Goal: Transaction & Acquisition: Purchase product/service

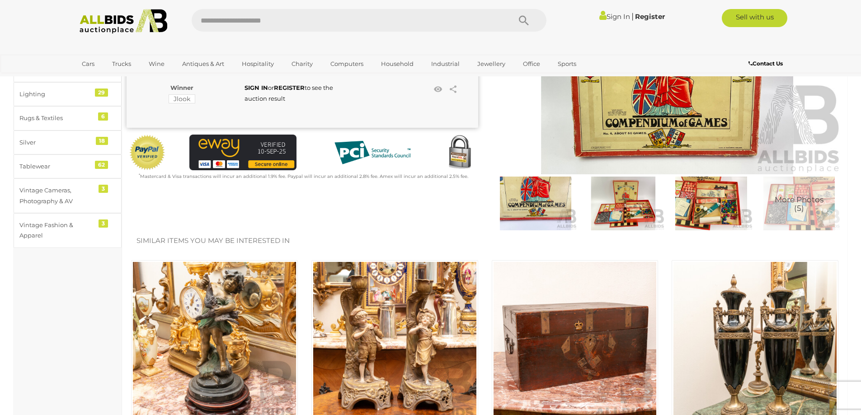
scroll to position [181, 0]
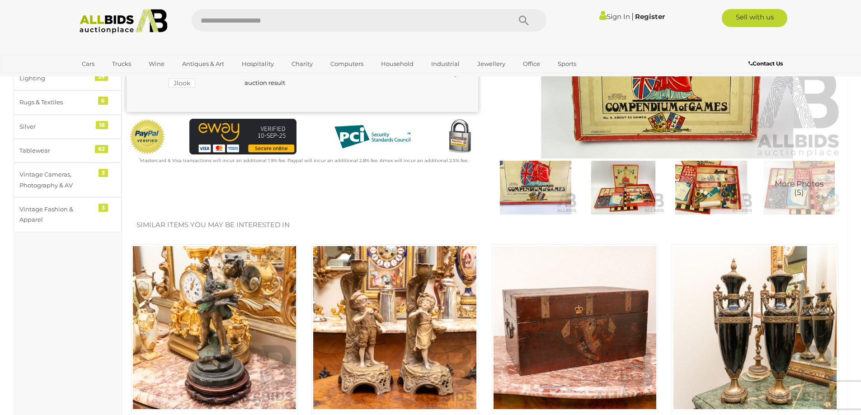
click at [521, 174] on img at bounding box center [535, 188] width 83 height 54
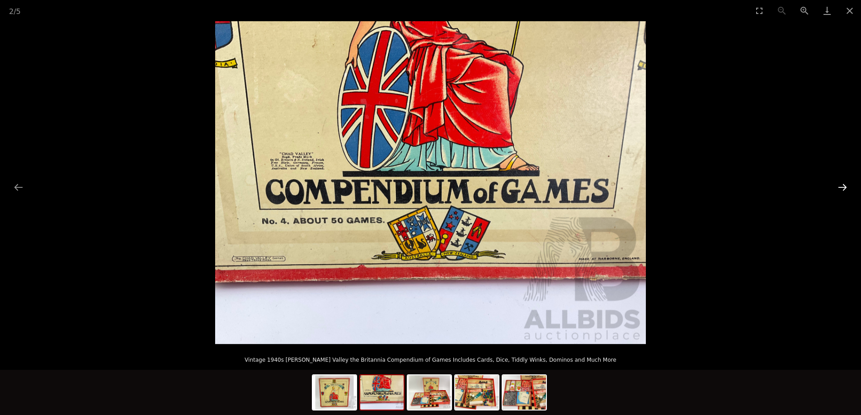
click at [841, 182] on button "Next slide" at bounding box center [842, 188] width 19 height 18
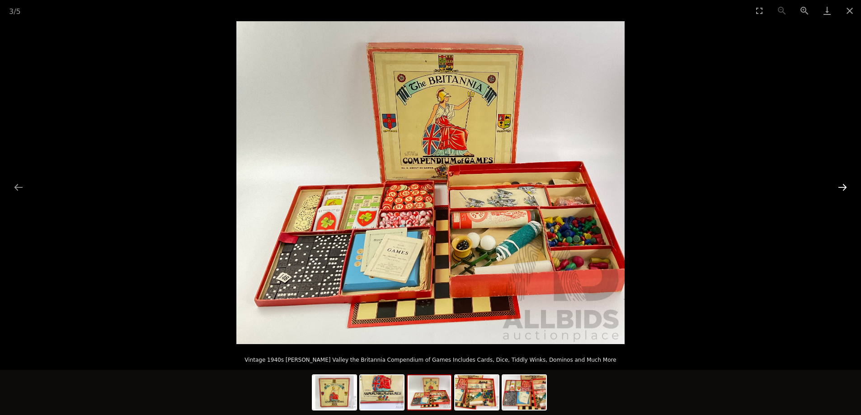
click at [841, 182] on button "Next slide" at bounding box center [842, 188] width 19 height 18
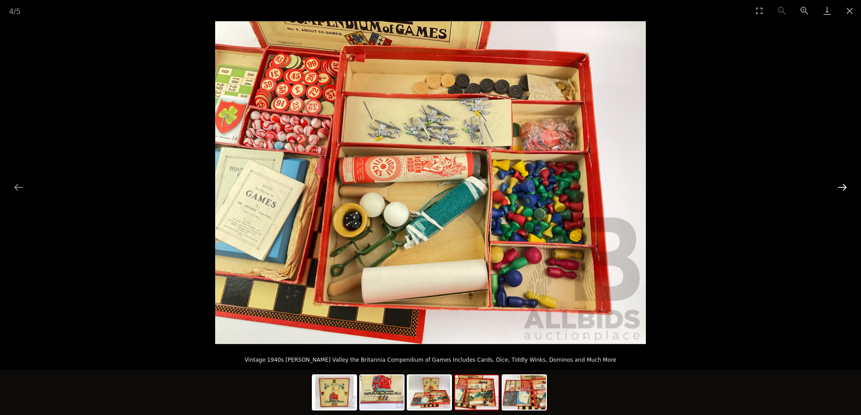
click at [841, 182] on button "Next slide" at bounding box center [842, 188] width 19 height 18
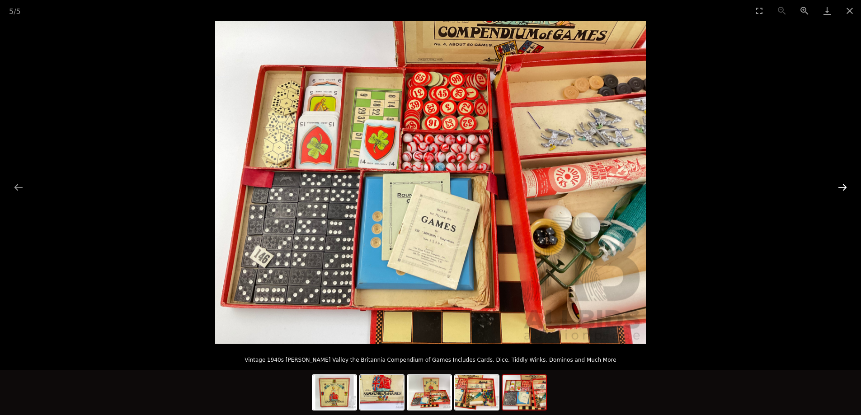
click at [841, 182] on button "Next slide" at bounding box center [842, 188] width 19 height 18
